Goal: Task Accomplishment & Management: Manage account settings

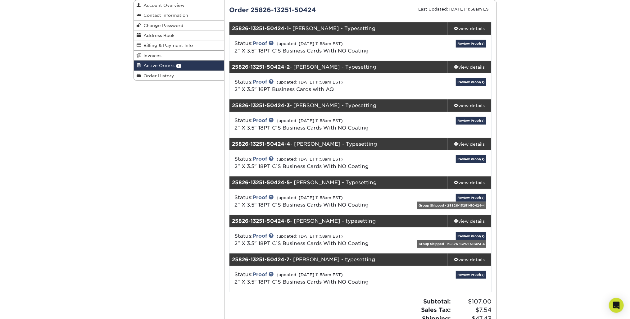
scroll to position [75, 0]
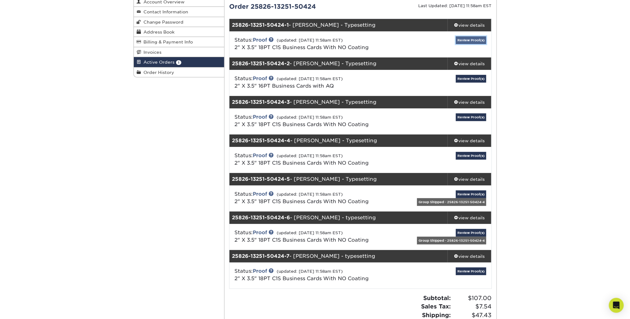
click at [467, 39] on link "Review Proof(s)" at bounding box center [471, 40] width 30 height 8
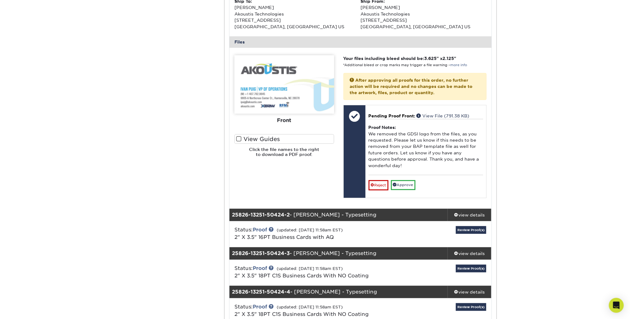
scroll to position [273, 0]
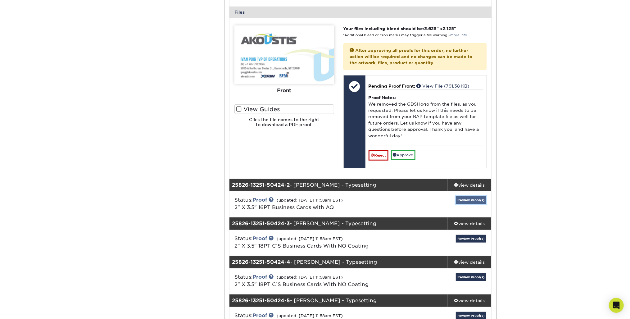
click at [468, 200] on link "Review Proof(s)" at bounding box center [471, 200] width 30 height 8
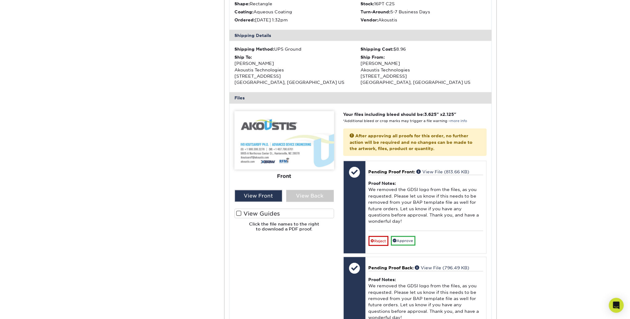
scroll to position [547, 0]
click at [306, 193] on div "View Back" at bounding box center [310, 196] width 48 height 12
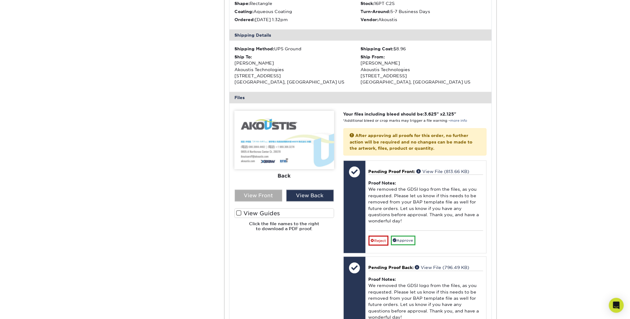
click at [260, 193] on div "View Front" at bounding box center [259, 196] width 48 height 12
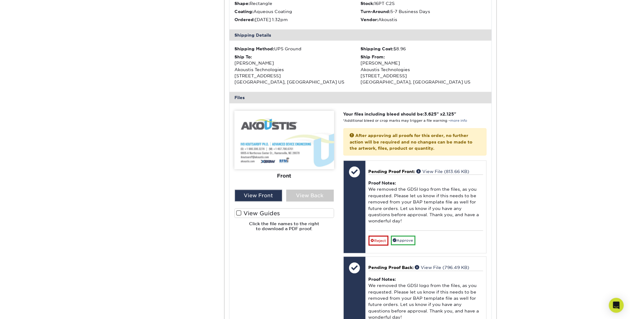
click at [284, 193] on div "View Front View Back" at bounding box center [284, 196] width 109 height 12
click at [298, 193] on div "View Back" at bounding box center [310, 196] width 48 height 12
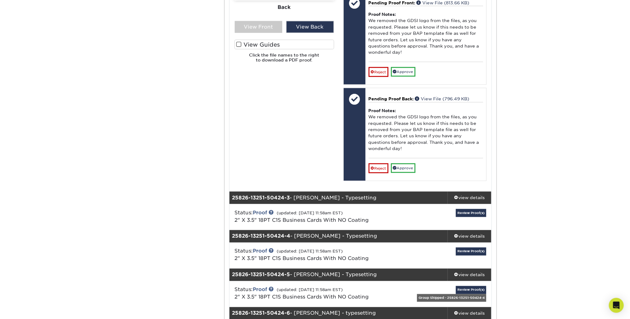
scroll to position [745, 0]
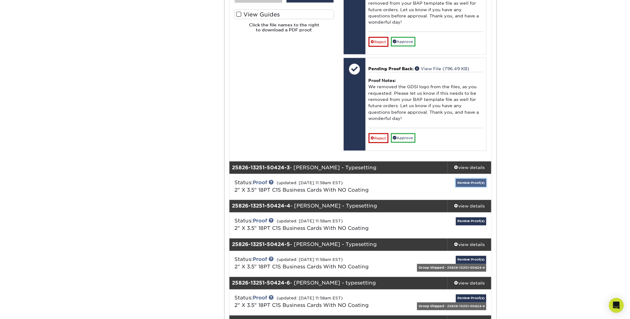
click at [469, 179] on link "Review Proof(s)" at bounding box center [471, 183] width 30 height 8
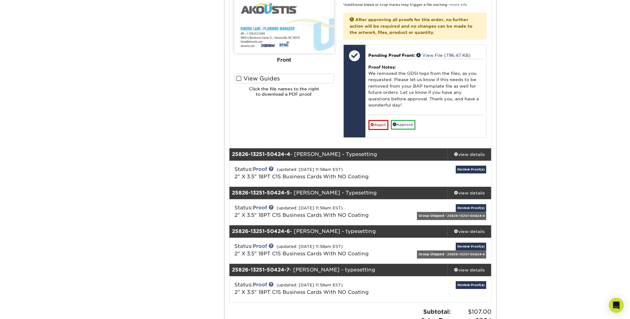
scroll to position [1118, 0]
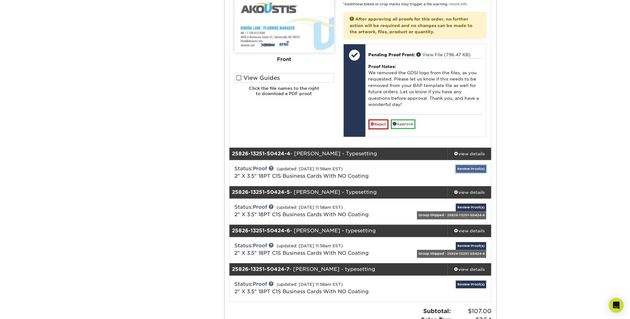
click at [476, 165] on link "Review Proof(s)" at bounding box center [471, 169] width 30 height 8
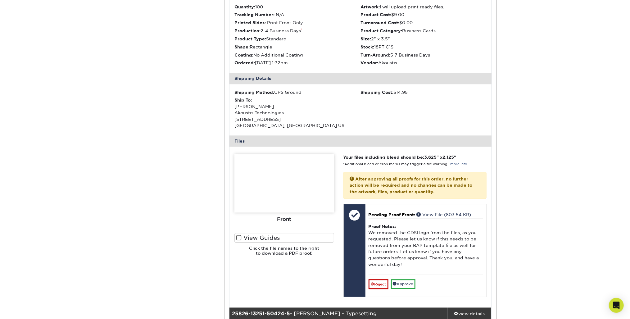
scroll to position [1441, 0]
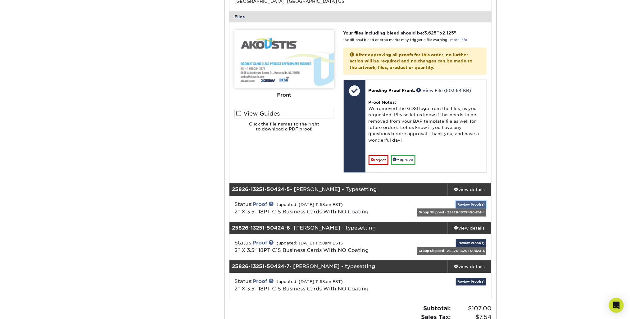
click at [472, 201] on link "Review Proof(s)" at bounding box center [471, 205] width 30 height 8
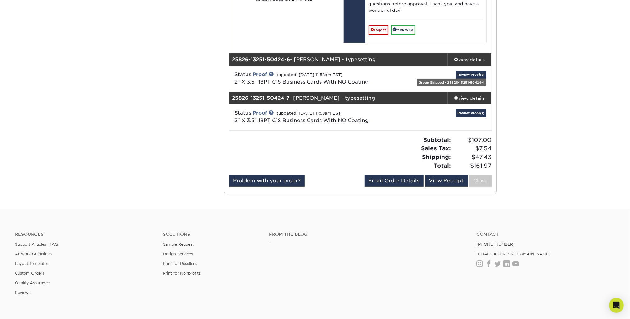
scroll to position [1913, 0]
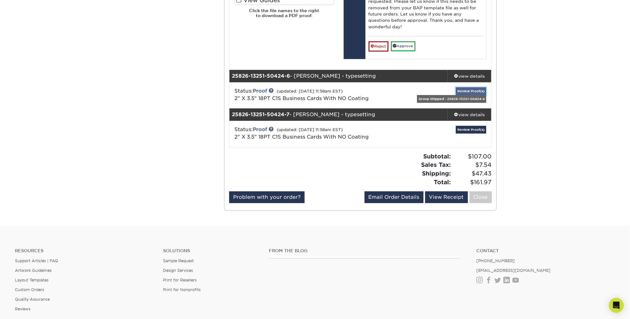
click at [471, 87] on link "Review Proof(s)" at bounding box center [471, 91] width 30 height 8
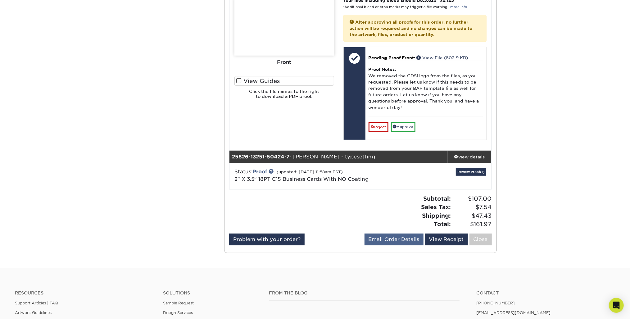
scroll to position [2211, 0]
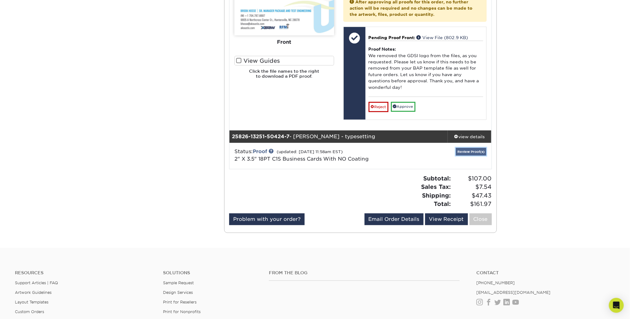
click at [470, 148] on link "Review Proof(s)" at bounding box center [471, 152] width 30 height 8
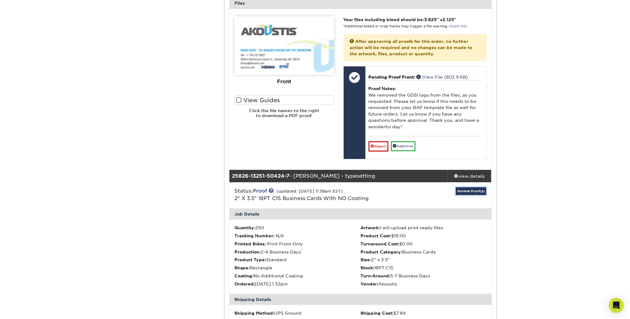
scroll to position [2112, 0]
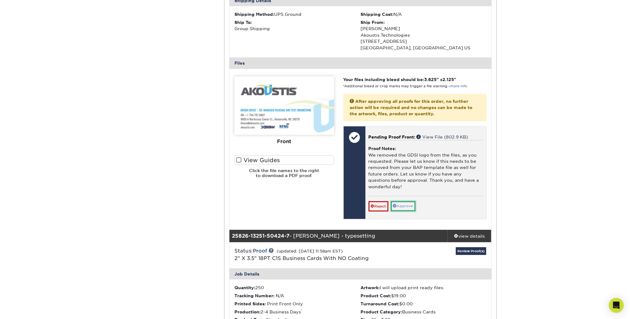
click at [402, 201] on link "Approve" at bounding box center [403, 206] width 25 height 10
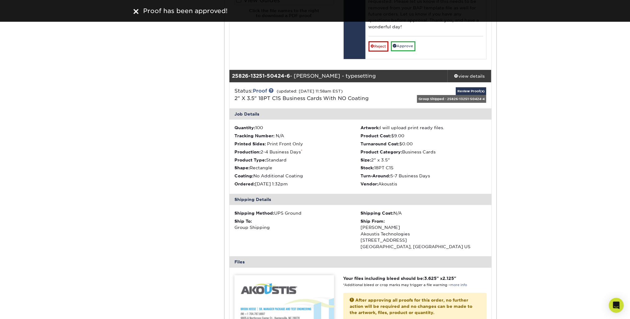
scroll to position [1789, 0]
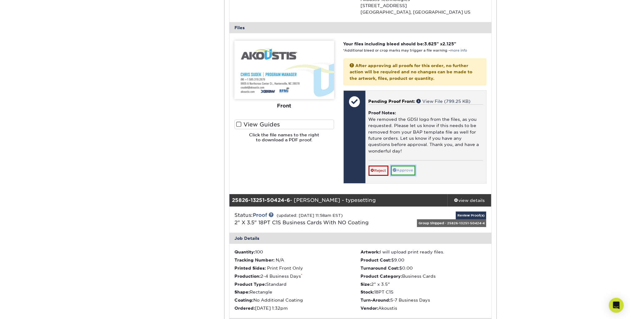
click at [406, 166] on link "Approve" at bounding box center [403, 171] width 25 height 10
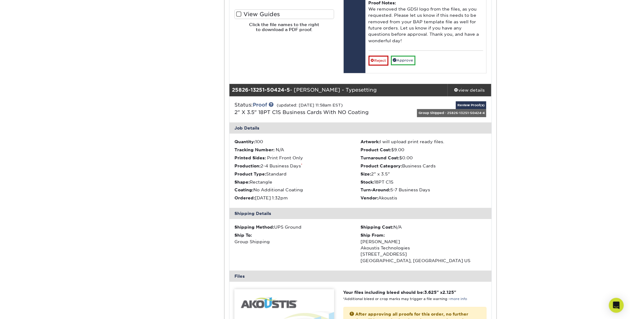
scroll to position [1416, 0]
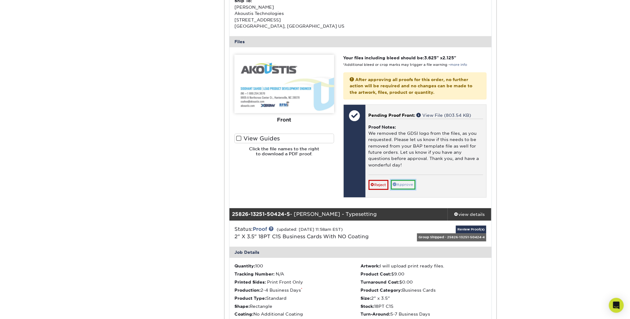
click at [403, 180] on link "Approve" at bounding box center [403, 185] width 25 height 10
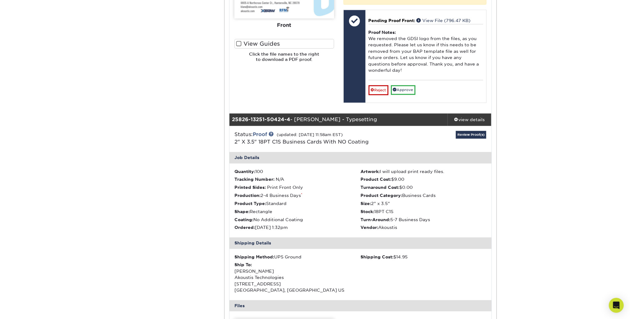
scroll to position [1068, 0]
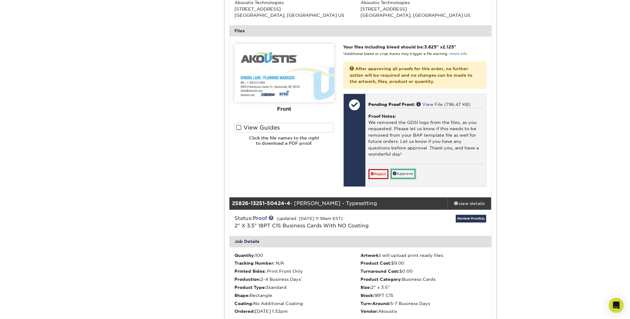
click at [410, 170] on link "Approve" at bounding box center [403, 174] width 25 height 10
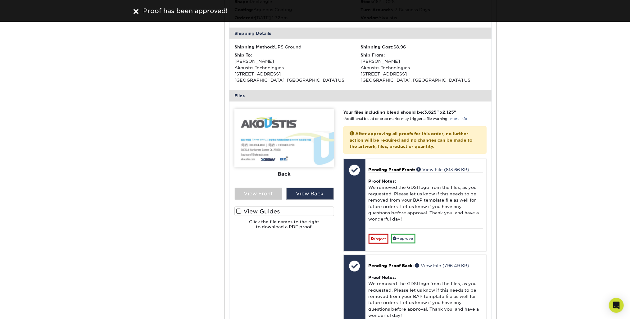
scroll to position [522, 0]
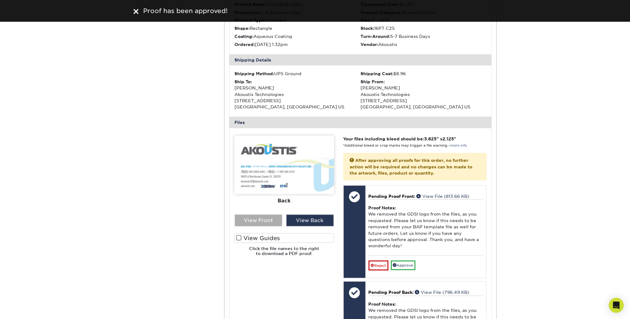
click at [267, 219] on div "View Front" at bounding box center [259, 221] width 48 height 12
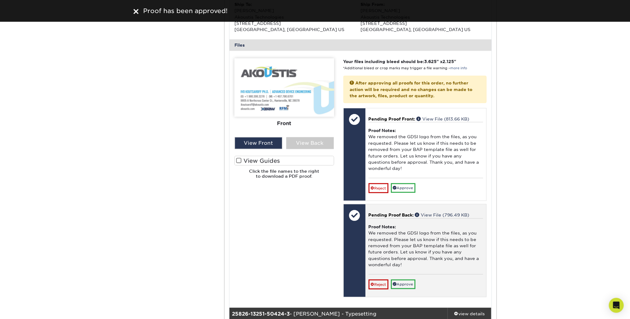
scroll to position [646, 0]
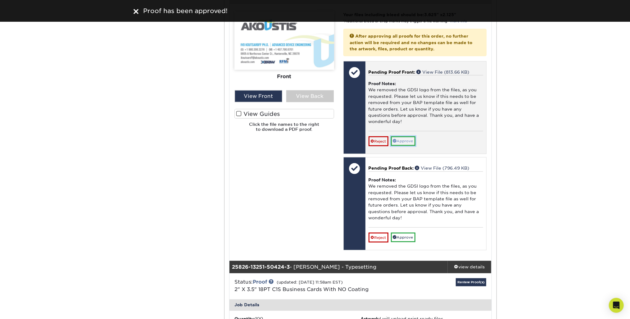
click at [404, 138] on link "Approve" at bounding box center [403, 141] width 25 height 10
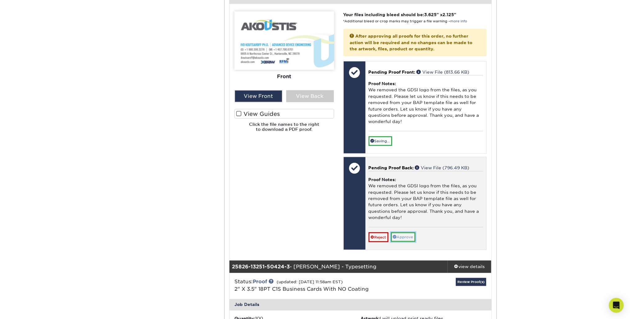
click at [410, 235] on link "Approve" at bounding box center [403, 237] width 25 height 10
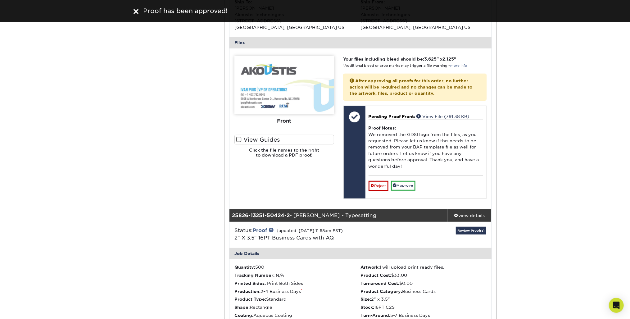
scroll to position [224, 0]
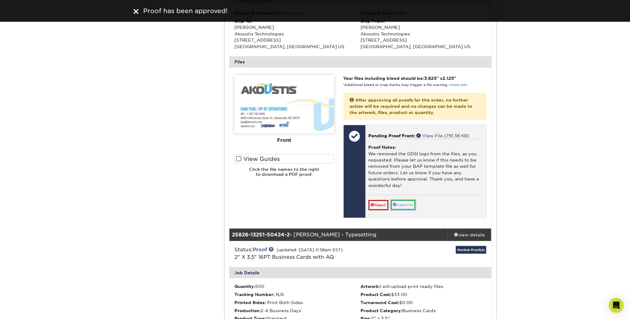
click at [409, 205] on link "Approve" at bounding box center [403, 205] width 25 height 10
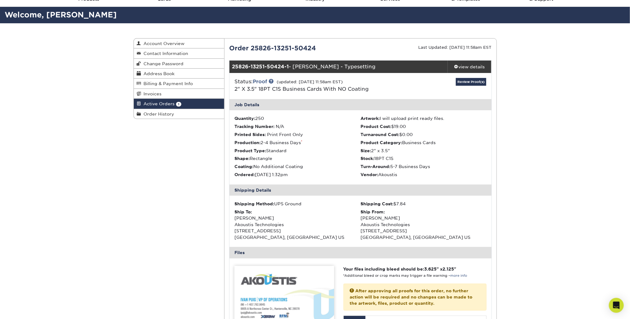
scroll to position [0, 0]
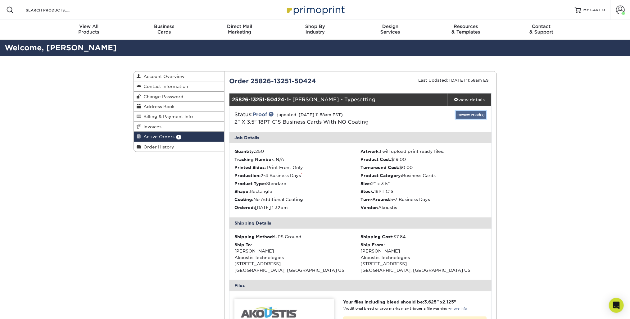
click at [470, 115] on link "Review Proof(s)" at bounding box center [471, 115] width 30 height 8
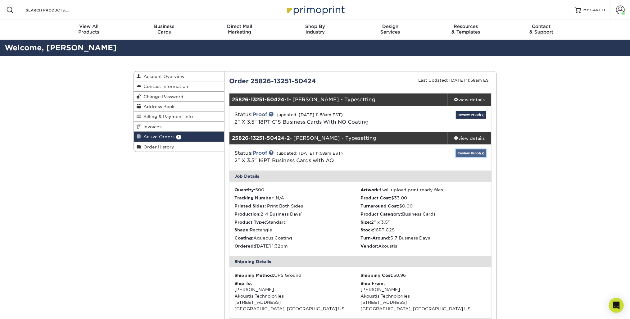
click at [476, 153] on link "Review Proof(s)" at bounding box center [471, 153] width 30 height 8
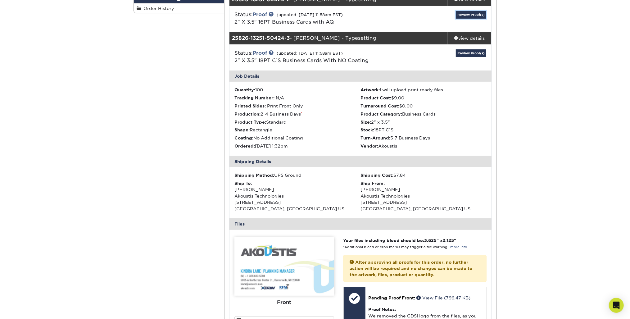
scroll to position [99, 0]
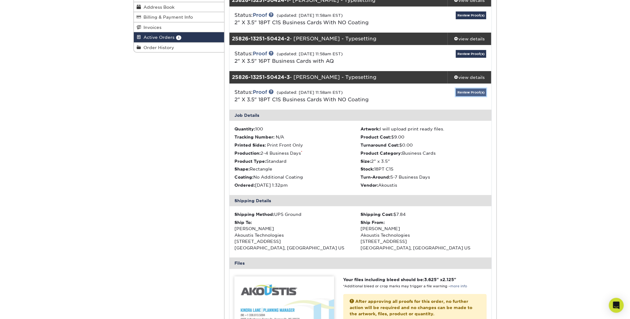
click at [476, 90] on link "Review Proof(s)" at bounding box center [471, 93] width 30 height 8
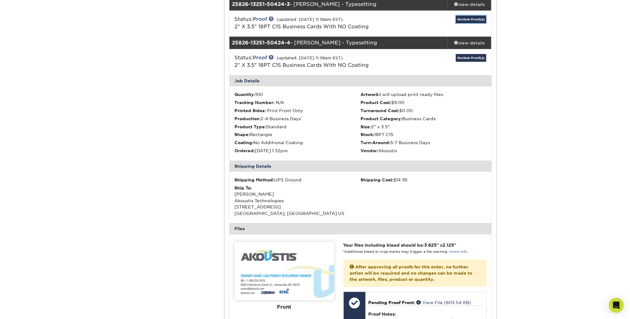
scroll to position [149, 0]
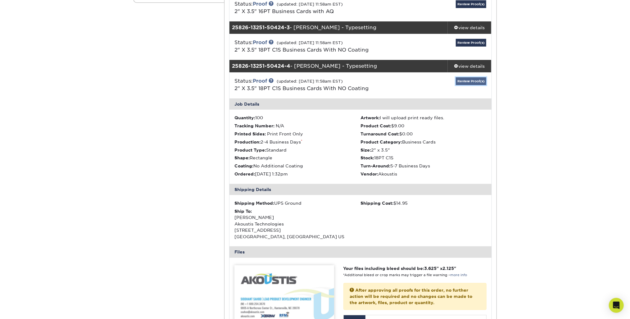
click at [465, 79] on link "Review Proof(s)" at bounding box center [471, 81] width 30 height 8
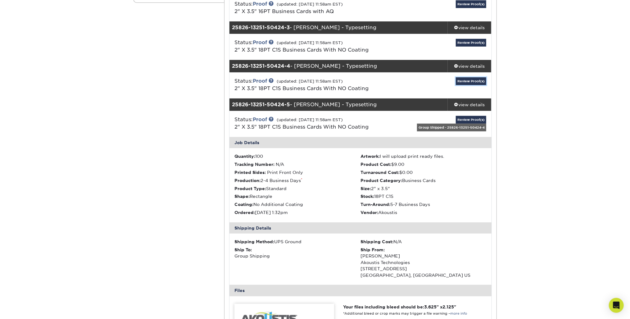
scroll to position [199, 0]
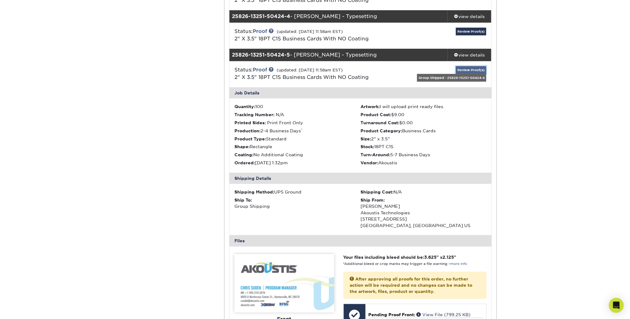
click at [469, 68] on link "Review Proof(s)" at bounding box center [471, 70] width 30 height 8
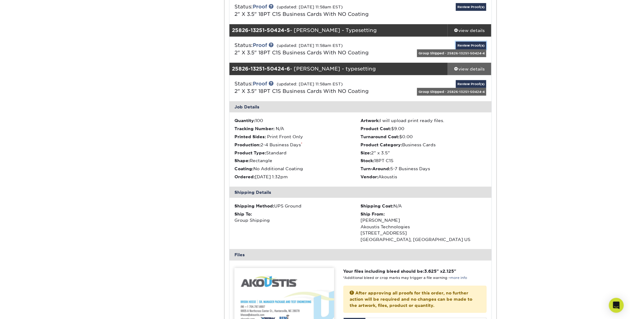
scroll to position [149, 0]
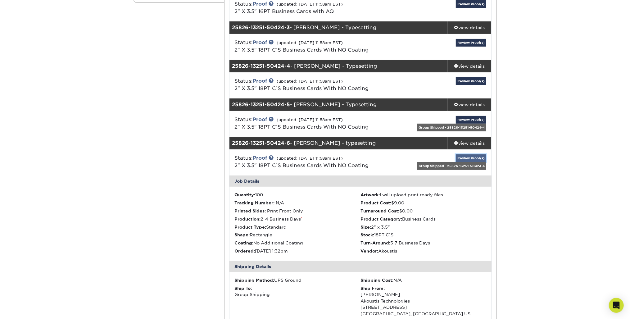
click at [477, 158] on link "Review Proof(s)" at bounding box center [471, 158] width 30 height 8
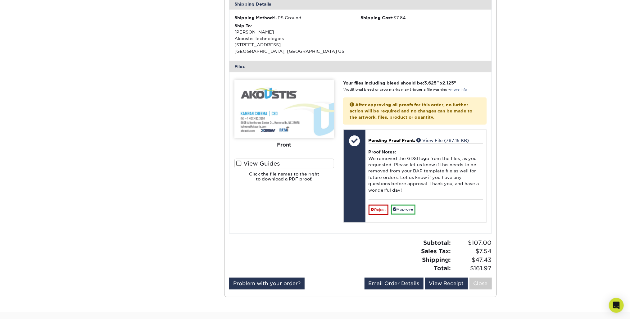
scroll to position [424, 0]
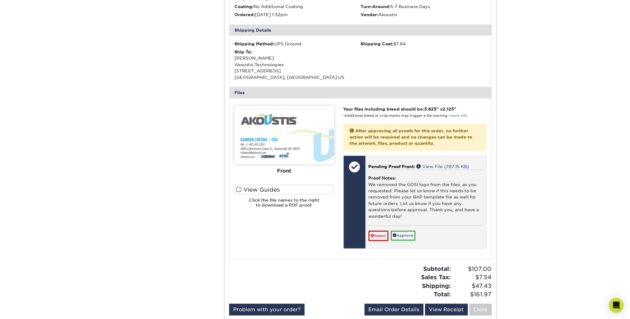
click at [398, 200] on div "Proof Notes: We removed the GDSI logo from the files, as you requested. Please …" at bounding box center [426, 198] width 115 height 56
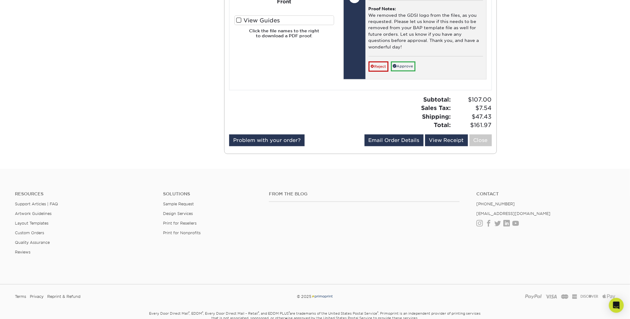
scroll to position [449, 0]
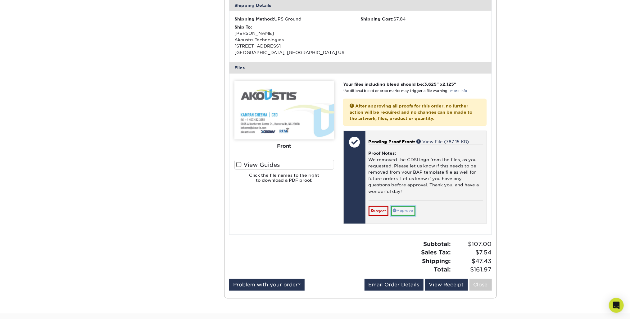
click at [409, 207] on link "Approve" at bounding box center [403, 211] width 25 height 10
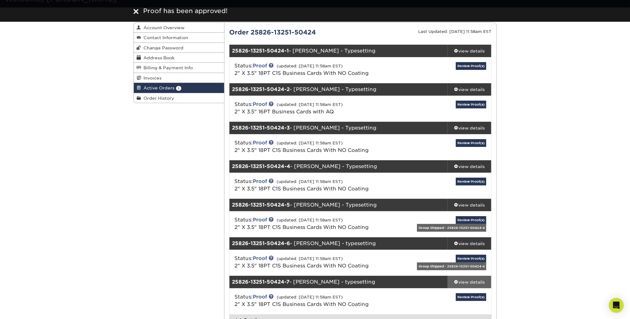
scroll to position [99, 0]
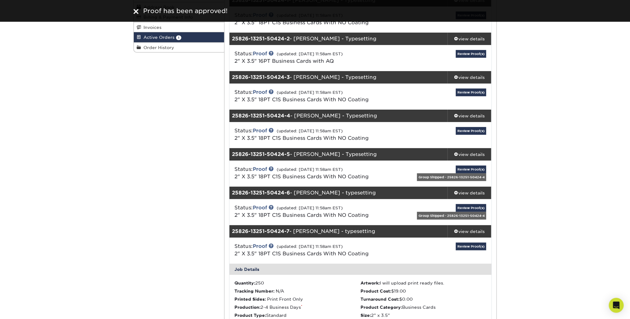
click at [476, 240] on div "Status: Proof (updated: [DATE] 11:58am EST) 2" X 3.5" 18PT C1S Business Cards W…" at bounding box center [360, 251] width 271 height 26
click at [478, 245] on link "Review Proof(s)" at bounding box center [471, 247] width 30 height 8
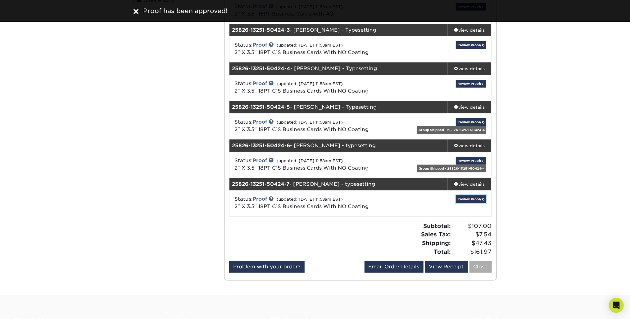
scroll to position [199, 0]
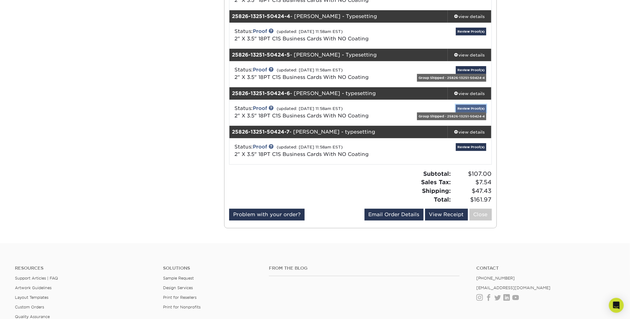
click at [479, 105] on link "Review Proof(s)" at bounding box center [471, 109] width 30 height 8
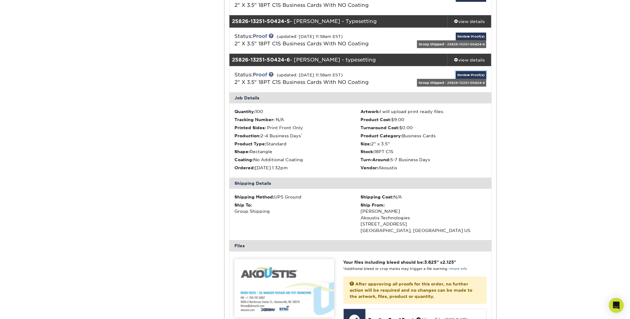
scroll to position [174, 0]
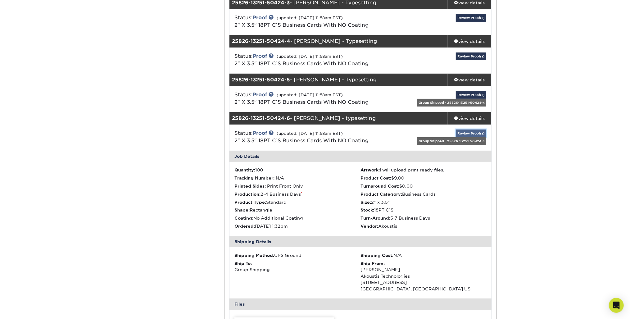
click at [475, 130] on link "Review Proof(s)" at bounding box center [471, 133] width 30 height 8
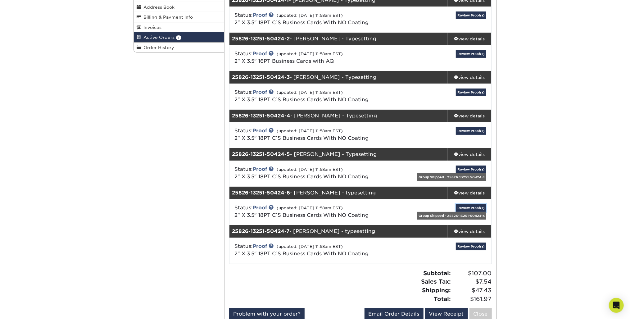
scroll to position [75, 0]
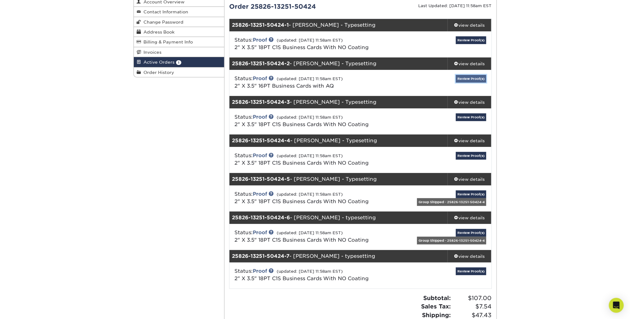
click at [468, 79] on link "Review Proof(s)" at bounding box center [471, 79] width 30 height 8
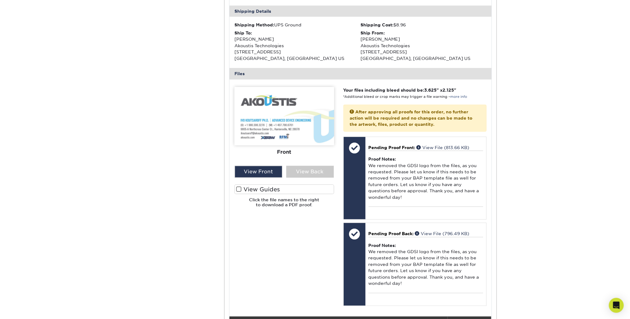
scroll to position [273, 0]
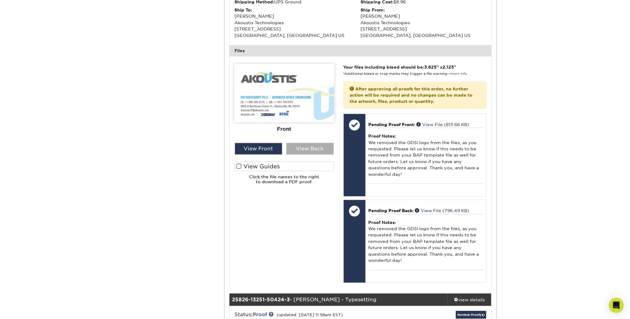
click at [314, 147] on div "View Back" at bounding box center [310, 149] width 48 height 12
click at [273, 146] on div "View Front" at bounding box center [259, 149] width 48 height 12
click at [311, 143] on div "View Back" at bounding box center [310, 149] width 48 height 12
click at [274, 146] on div "View Front" at bounding box center [259, 149] width 48 height 12
click at [306, 146] on div "View Back" at bounding box center [310, 149] width 48 height 12
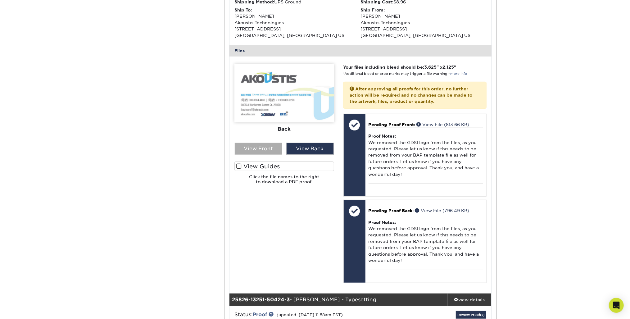
click at [268, 147] on div "View Front" at bounding box center [259, 149] width 48 height 12
click at [297, 147] on div "View Back" at bounding box center [310, 149] width 48 height 12
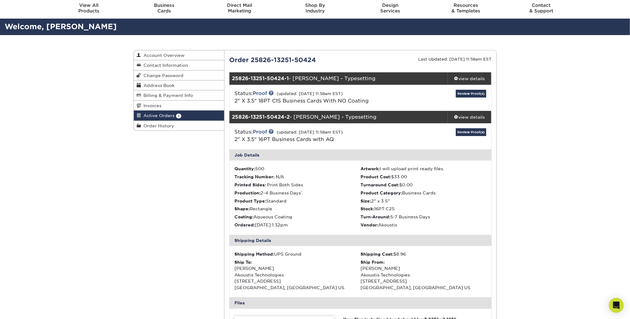
scroll to position [0, 0]
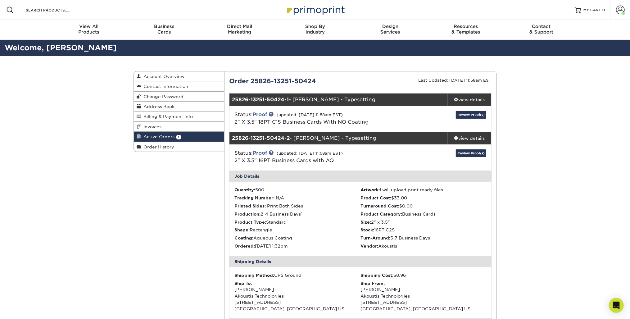
click at [474, 119] on div "Review Proof(s)" at bounding box center [447, 119] width 87 height 16
click at [474, 113] on link "Review Proof(s)" at bounding box center [471, 115] width 30 height 8
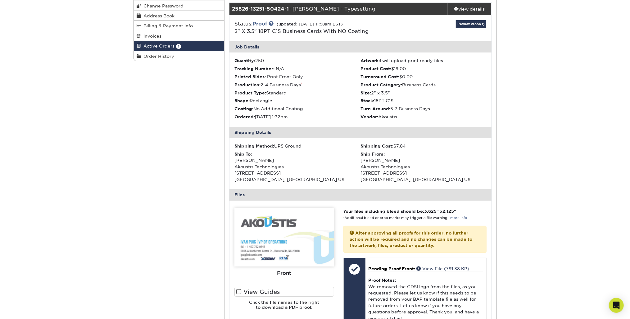
scroll to position [149, 0]
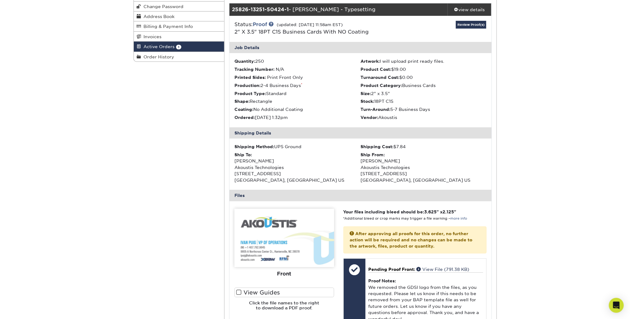
scroll to position [0, 0]
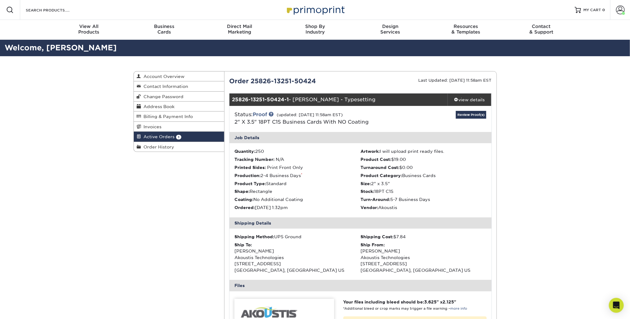
click at [179, 136] on span "1" at bounding box center [178, 137] width 5 height 5
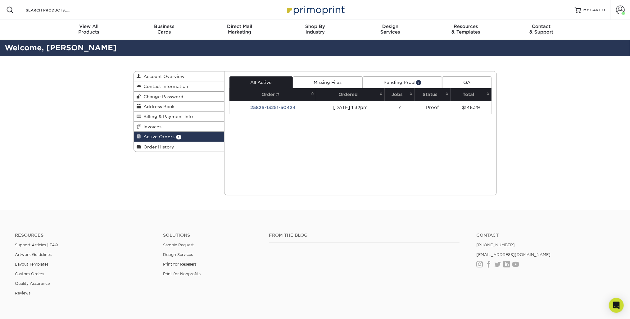
click at [459, 83] on link "QA" at bounding box center [466, 82] width 49 height 12
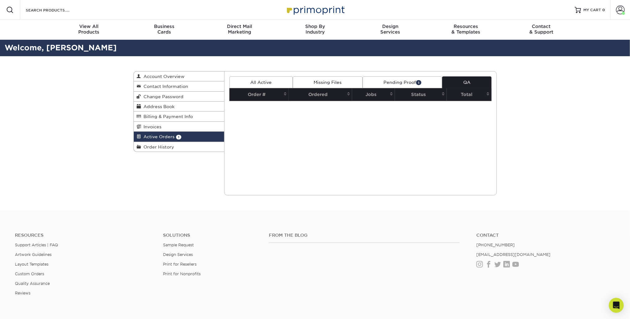
click at [397, 84] on link "Pending Proof 1" at bounding box center [402, 82] width 79 height 12
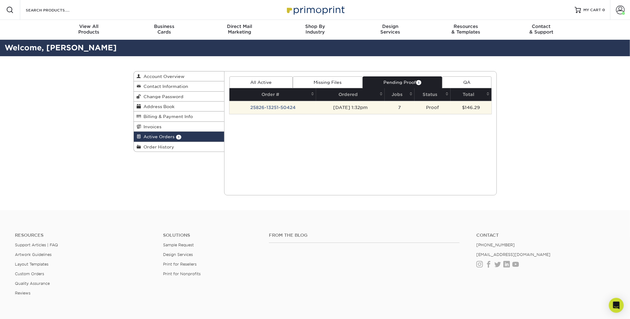
click at [385, 106] on td "[DATE] 1:32pm" at bounding box center [350, 107] width 69 height 13
